Goal: Book appointment/travel/reservation

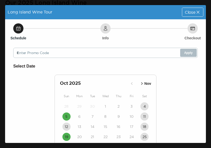
click at [190, 13] on span "Close" at bounding box center [189, 12] width 11 height 4
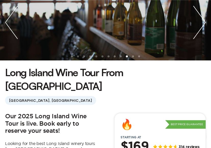
scroll to position [55, 0]
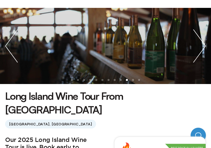
click at [198, 50] on img "next slide / item" at bounding box center [199, 46] width 23 height 76
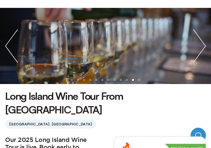
click at [201, 51] on img "next slide / item" at bounding box center [199, 46] width 23 height 76
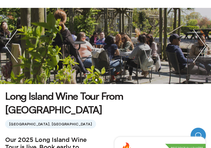
scroll to position [137, 0]
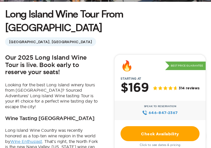
drag, startPoint x: 163, startPoint y: 122, endPoint x: 161, endPoint y: 117, distance: 4.7
click at [161, 126] on link "Check Availability" at bounding box center [159, 133] width 79 height 15
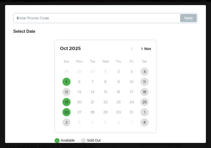
scroll to position [44, 0]
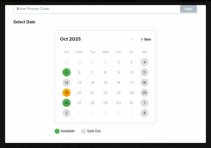
click at [68, 91] on time "19" at bounding box center [67, 92] width 4 height 5
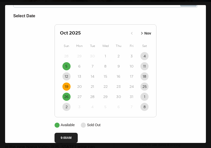
scroll to position [60, 0]
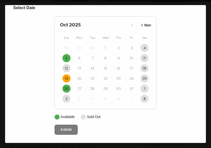
click at [70, 128] on button "9:00AM" at bounding box center [65, 130] width 23 height 10
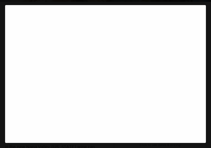
scroll to position [24, 0]
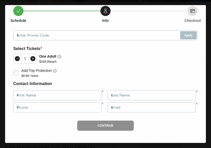
click at [34, 58] on icon at bounding box center [32, 58] width 5 height 5
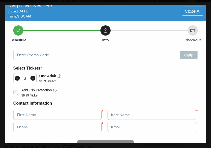
scroll to position [0, 0]
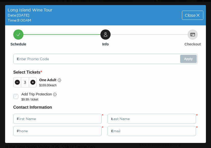
click at [199, 18] on icon at bounding box center [197, 15] width 5 height 5
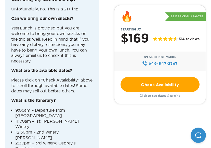
scroll to position [1703, 0]
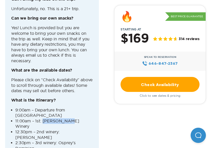
drag, startPoint x: 43, startPoint y: 65, endPoint x: 67, endPoint y: 65, distance: 23.9
click at [67, 119] on li "11:00am – 1st: [PERSON_NAME] Winery" at bounding box center [53, 124] width 77 height 11
click at [50, 140] on li "2:30pm – 3rd winery: Osprey’s Dominion" at bounding box center [53, 145] width 77 height 11
drag, startPoint x: 61, startPoint y: 70, endPoint x: 93, endPoint y: 70, distance: 32.1
click at [93, 70] on div "FAQ How long is the trip? The entire trip is a total of about 9-10 hours. What …" at bounding box center [52, 28] width 94 height 334
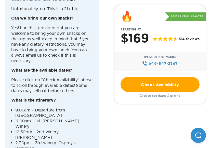
copy li "[PERSON_NAME]"
click at [79, 108] on li "9:00am – Departure from [GEOGRAPHIC_DATA]" at bounding box center [53, 113] width 77 height 11
drag, startPoint x: 61, startPoint y: 78, endPoint x: 66, endPoint y: 82, distance: 6.5
click at [66, 140] on li "2:30pm – 3rd winery: Osprey’s Dominion" at bounding box center [53, 145] width 77 height 11
copy li "Osprey’s Dominion"
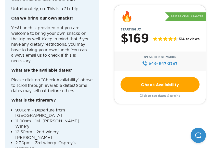
drag, startPoint x: 61, startPoint y: 70, endPoint x: 91, endPoint y: 71, distance: 29.8
click at [91, 129] on li "12:30pm – 2nd winery: [PERSON_NAME]" at bounding box center [53, 134] width 77 height 11
copy li "[PERSON_NAME]"
